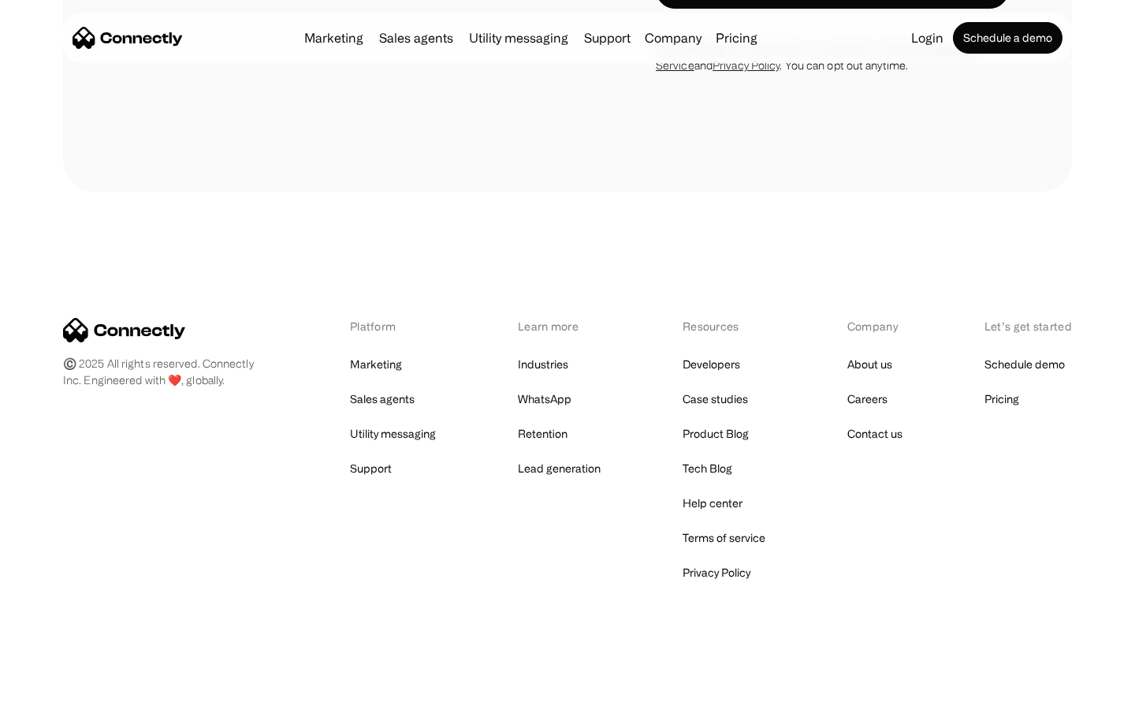
scroll to position [2593, 0]
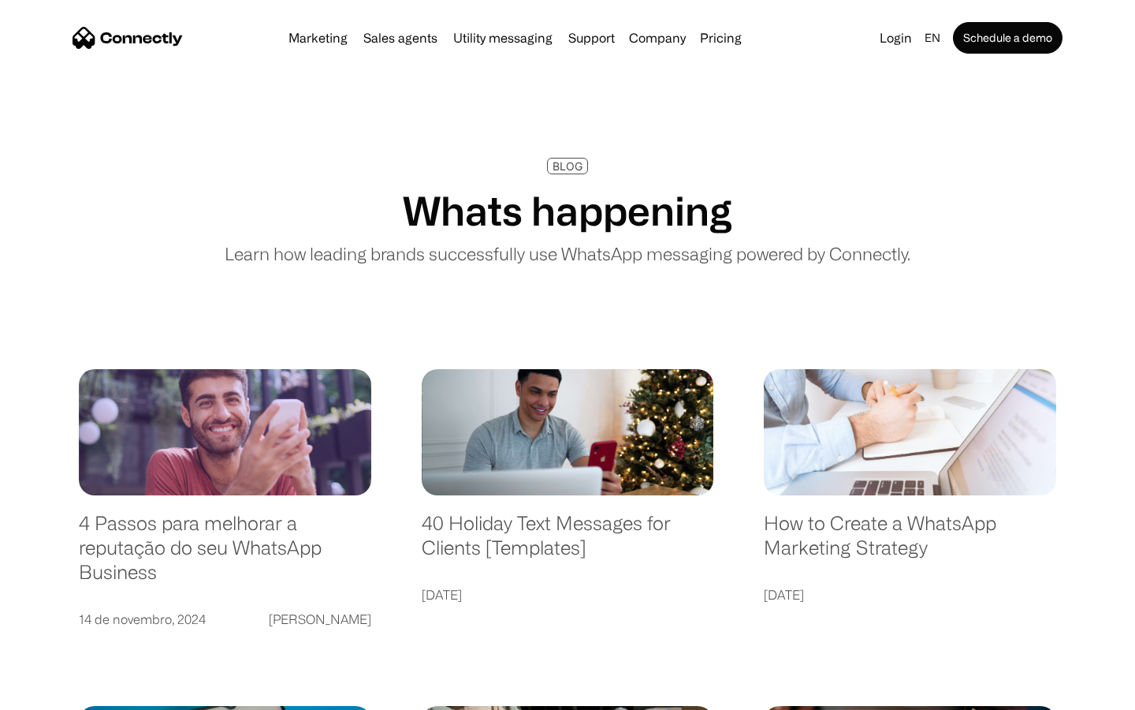
scroll to position [3029, 0]
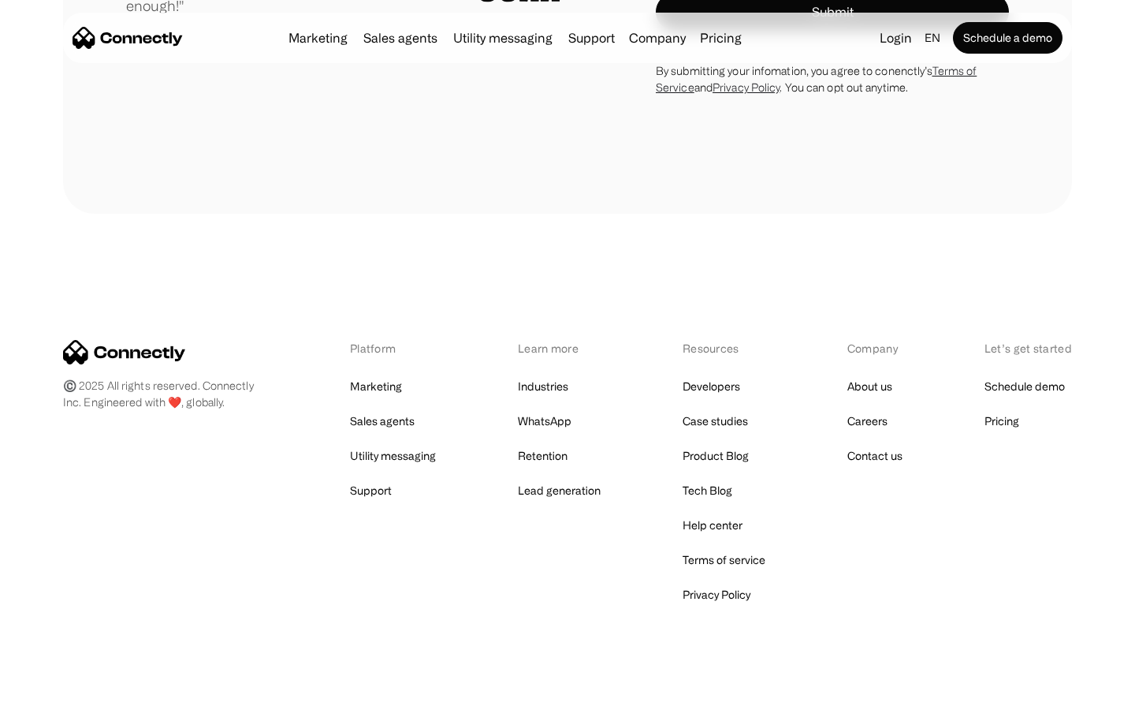
scroll to position [4465, 0]
